Goal: Download file/media

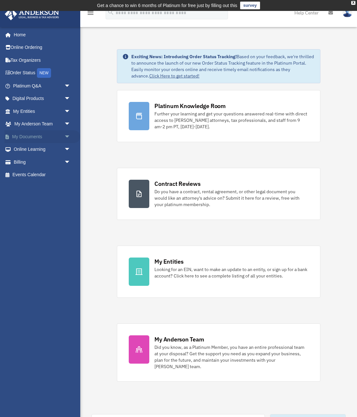
click at [67, 135] on span "arrow_drop_down" at bounding box center [70, 136] width 13 height 13
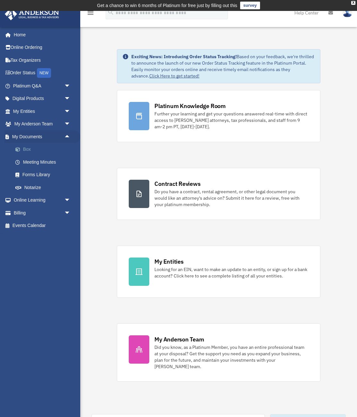
click at [19, 148] on span at bounding box center [21, 149] width 4 height 4
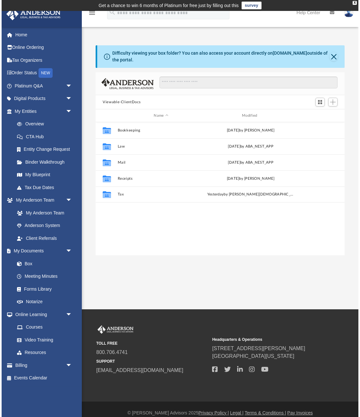
scroll to position [146, 249]
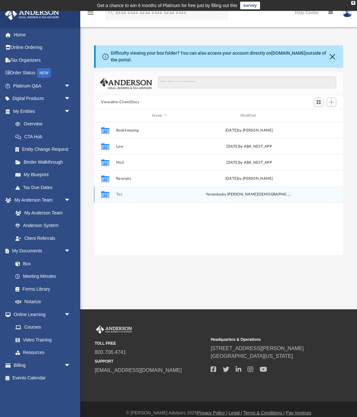
click at [119, 192] on button "Tax" at bounding box center [159, 194] width 87 height 4
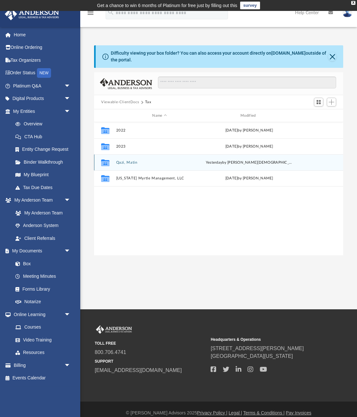
click at [126, 161] on button "Qazi, Matin" at bounding box center [159, 162] width 87 height 4
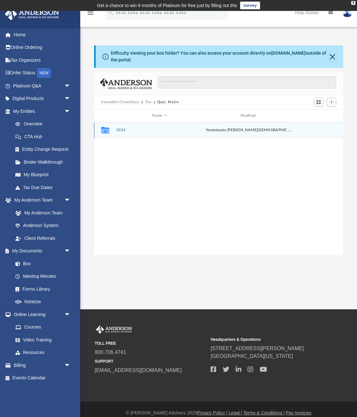
click at [120, 129] on button "2024" at bounding box center [159, 130] width 87 height 4
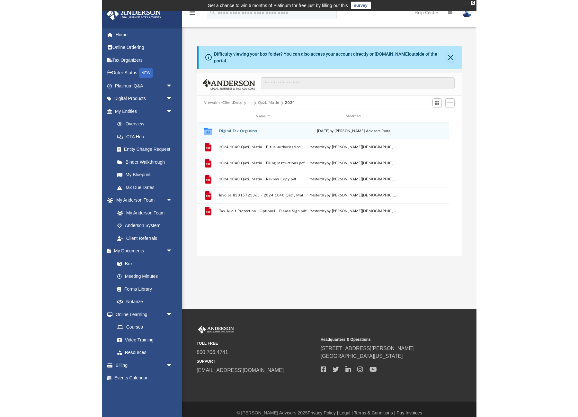
scroll to position [146, 272]
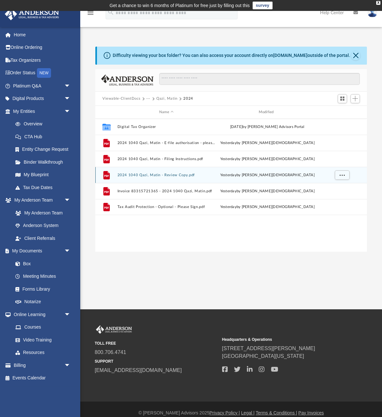
click at [150, 175] on button "2024 1040 Qazi, Matin - Review Copy.pdf" at bounding box center [167, 175] width 98 height 4
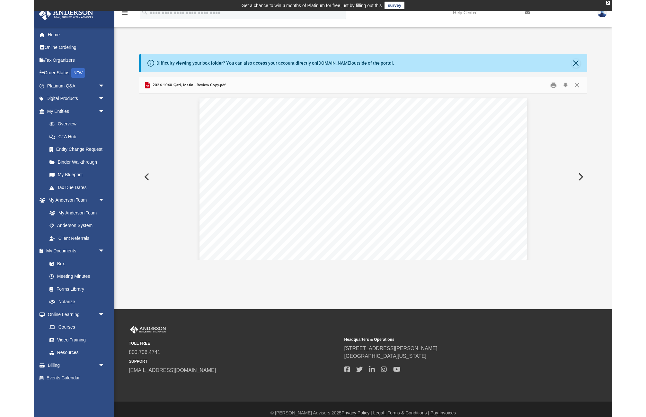
scroll to position [0, 0]
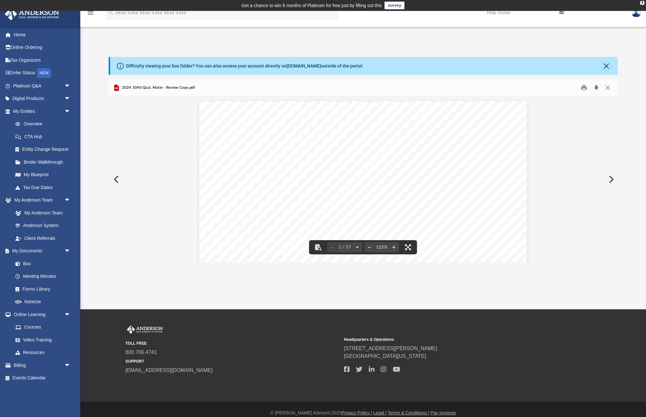
click at [357, 86] on button "Download" at bounding box center [597, 88] width 12 height 10
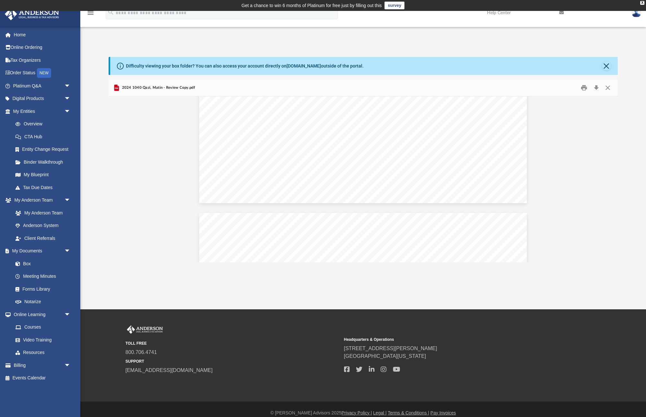
scroll to position [2, 0]
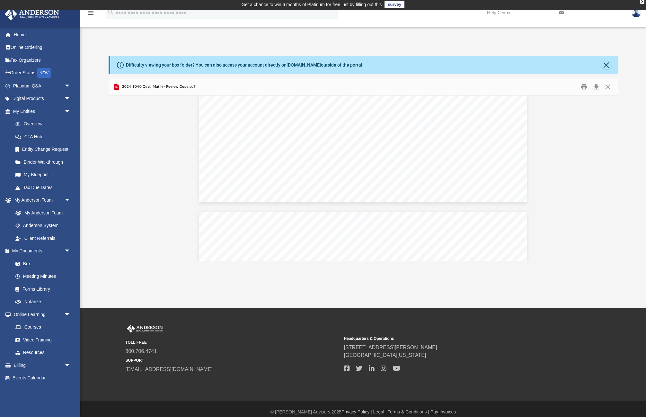
click at [357, 28] on div "App matin.qazi@gmail.com Sign Out matin.qazi@gmail.com Home Online Ordering Tax…" at bounding box center [323, 159] width 646 height 298
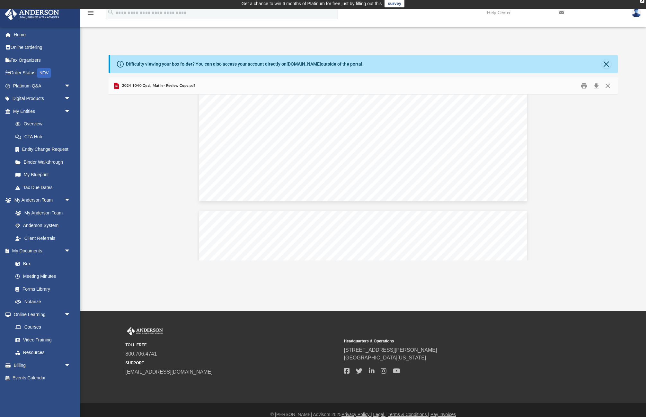
scroll to position [1, 0]
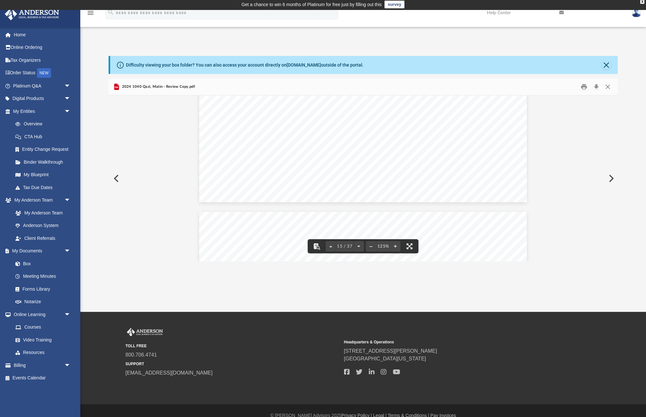
click at [357, 64] on button "Close" at bounding box center [606, 64] width 9 height 9
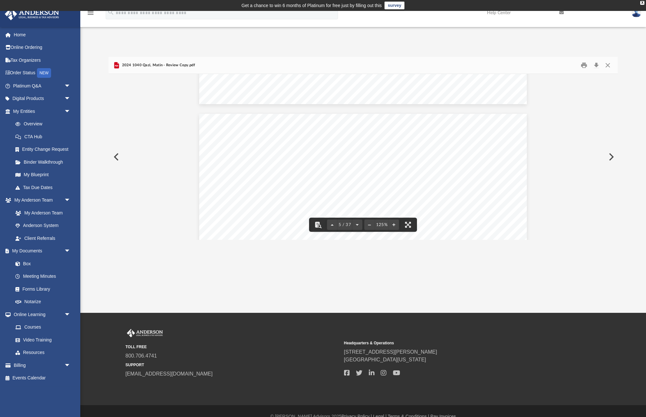
scroll to position [0, 0]
click at [357, 65] on button "Close" at bounding box center [608, 65] width 12 height 10
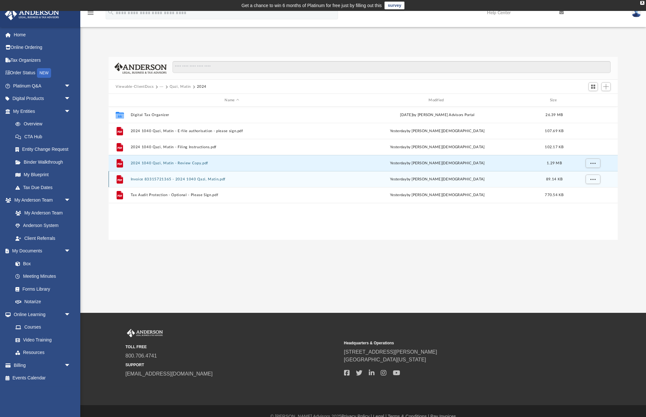
click at [166, 180] on button "Invoice 83315721365 - 2024 1040 Qazi, Matin.pdf" at bounding box center [232, 179] width 203 height 4
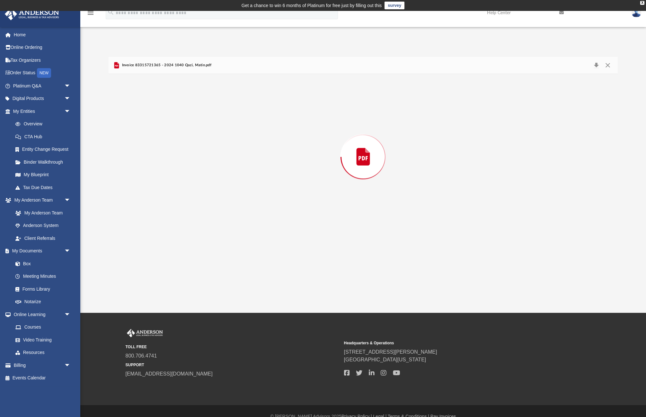
click at [166, 180] on div "Preview" at bounding box center [363, 157] width 509 height 166
click at [82, 204] on div "Difficulty viewing your box folder? You can also access your account directly o…" at bounding box center [363, 148] width 566 height 183
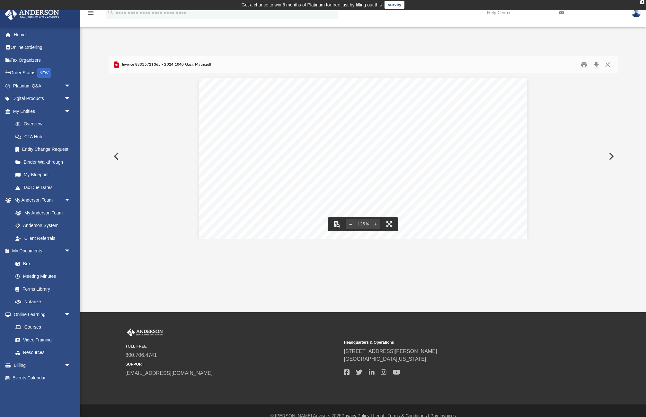
scroll to position [0, 0]
click at [357, 66] on button "Close" at bounding box center [608, 65] width 12 height 10
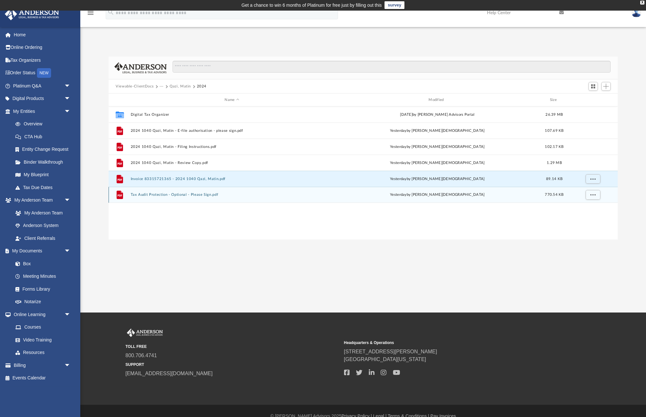
click at [159, 196] on button "Tax Audit Protection - Optional - Please Sign.pdf" at bounding box center [232, 194] width 203 height 4
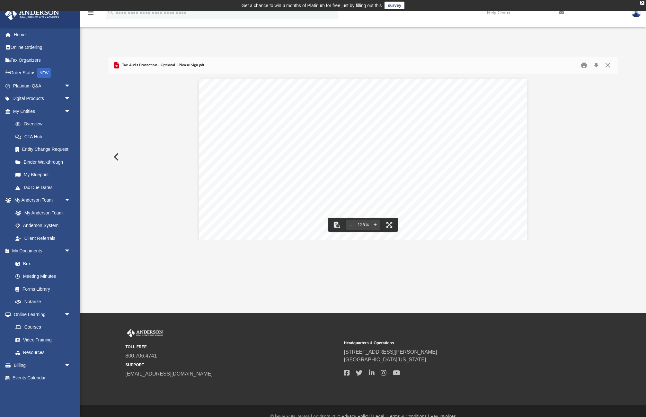
scroll to position [0, 0]
click at [357, 64] on button "Close" at bounding box center [608, 65] width 12 height 10
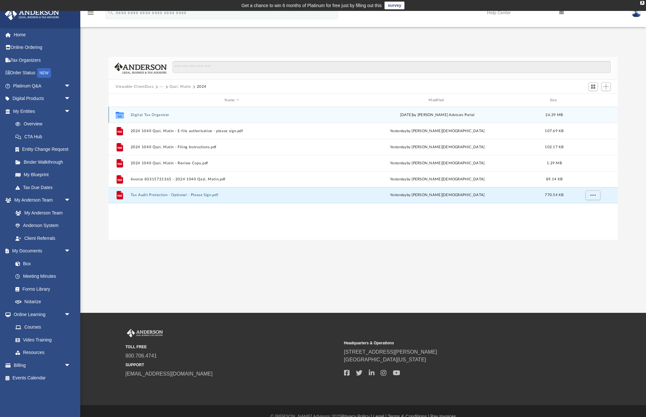
click at [147, 114] on button "Digital Tax Organizer" at bounding box center [232, 115] width 203 height 4
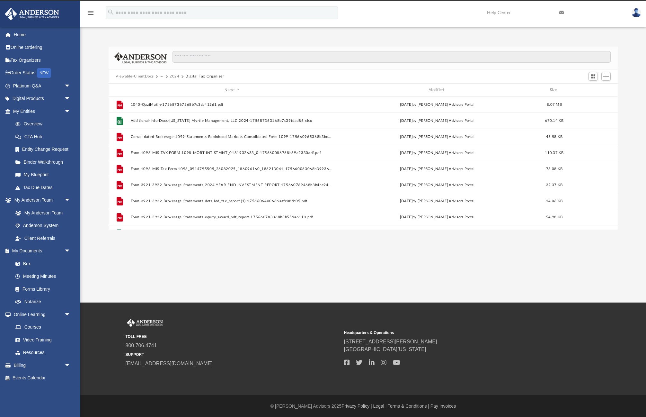
click at [174, 77] on button "2024" at bounding box center [175, 77] width 10 height 6
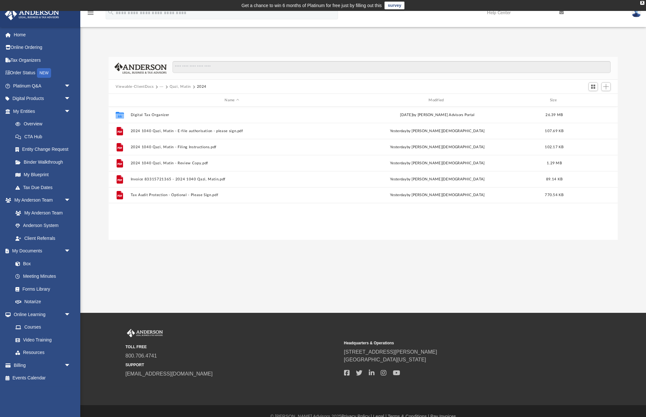
click at [184, 85] on button "Qazi, Matin" at bounding box center [180, 87] width 21 height 6
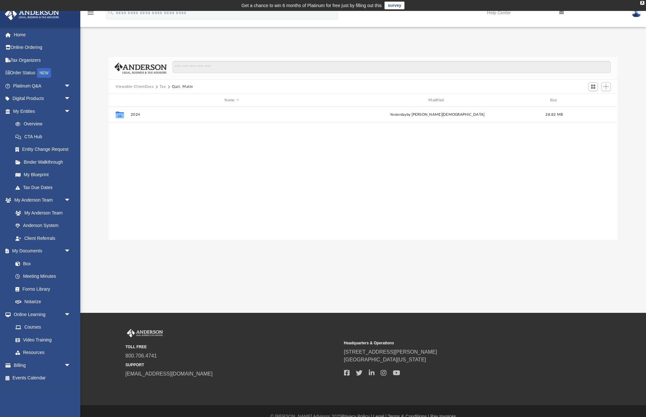
click at [160, 87] on button "Tax" at bounding box center [163, 87] width 6 height 6
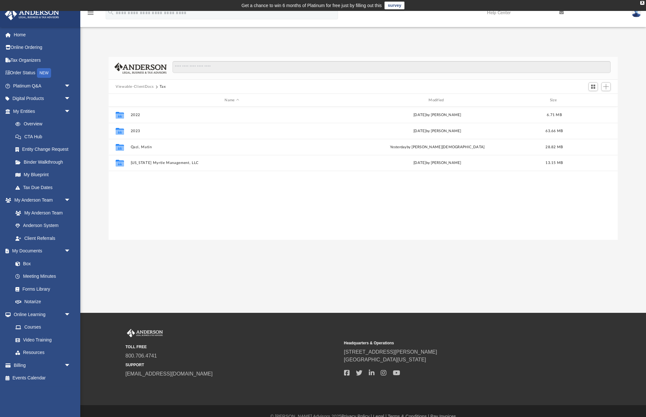
drag, startPoint x: 643, startPoint y: 4, endPoint x: 640, endPoint y: 1, distance: 4.3
click at [357, 4] on div "X" at bounding box center [642, 3] width 4 height 4
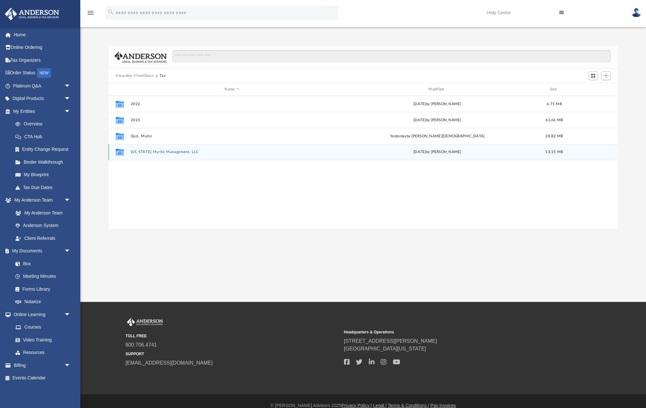
click at [151, 150] on button "Texas Myrtle Management, LLC" at bounding box center [232, 152] width 203 height 4
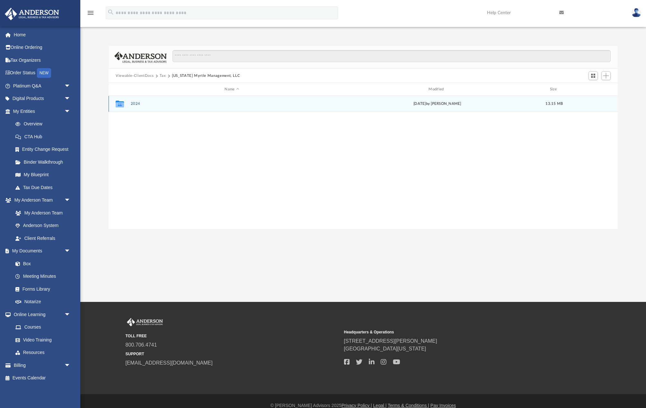
click at [132, 103] on button "2024" at bounding box center [232, 104] width 203 height 4
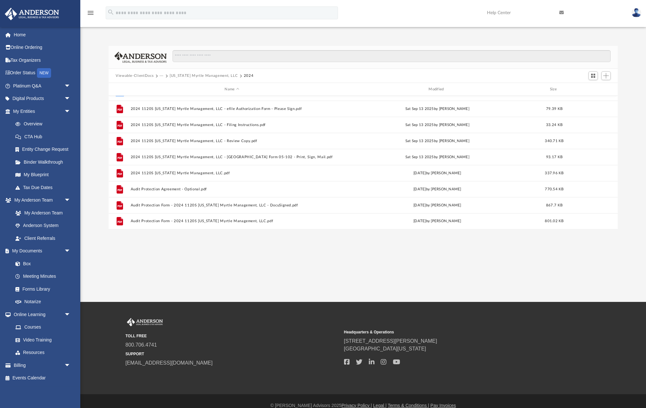
scroll to position [27, 0]
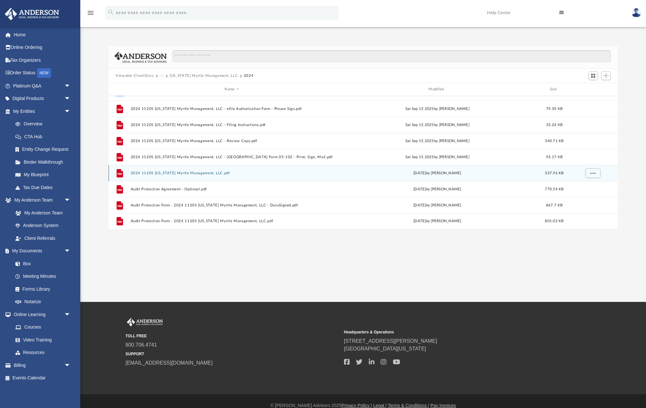
click at [156, 172] on button "2024 1120S Texas Myrtle Management, LLC.pdf" at bounding box center [232, 173] width 203 height 4
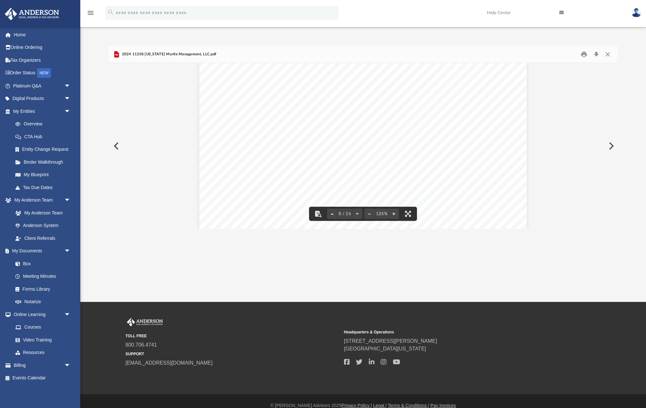
scroll to position [3696, 0]
